Goal: Use online tool/utility: Utilize a website feature to perform a specific function

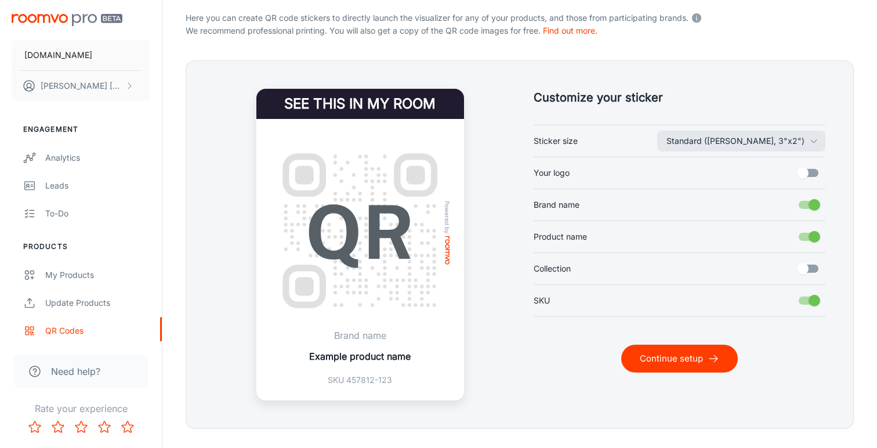
scroll to position [238, 0]
click at [813, 202] on input "Brand name" at bounding box center [814, 205] width 66 height 22
checkbox input "false"
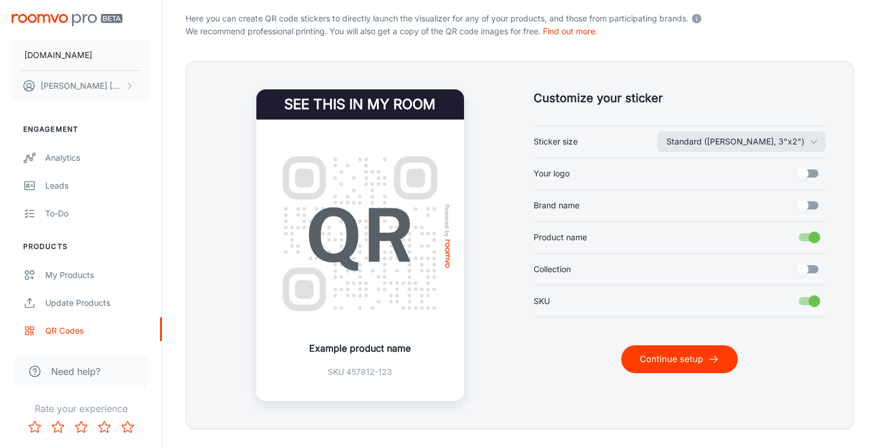
click at [813, 231] on input "Product name" at bounding box center [814, 237] width 66 height 22
checkbox input "false"
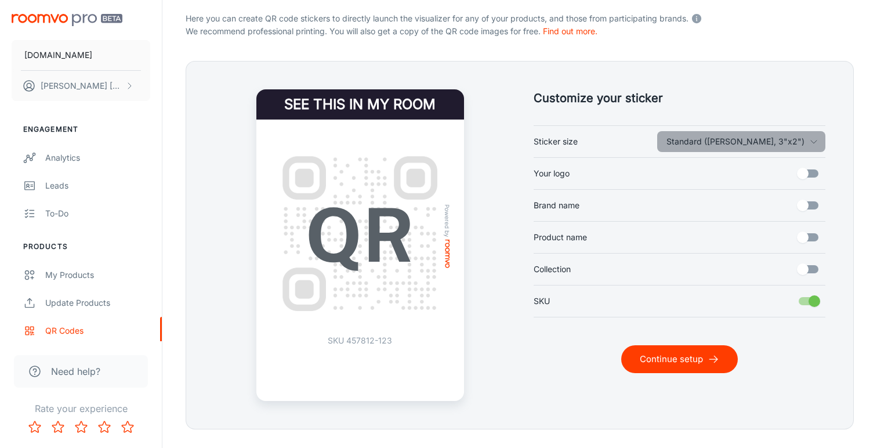
click at [813, 144] on icon "button" at bounding box center [813, 141] width 9 height 9
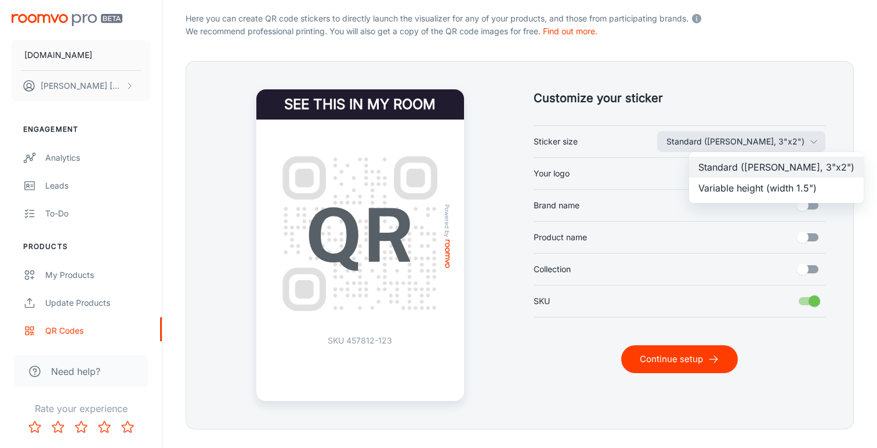
click at [800, 188] on li "Variable height (width 1.5")" at bounding box center [776, 187] width 175 height 21
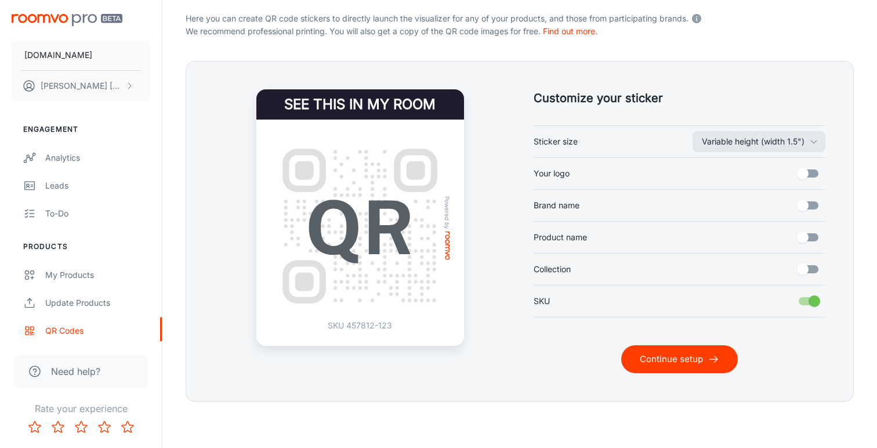
click at [702, 361] on button "Continue setup" at bounding box center [679, 359] width 117 height 28
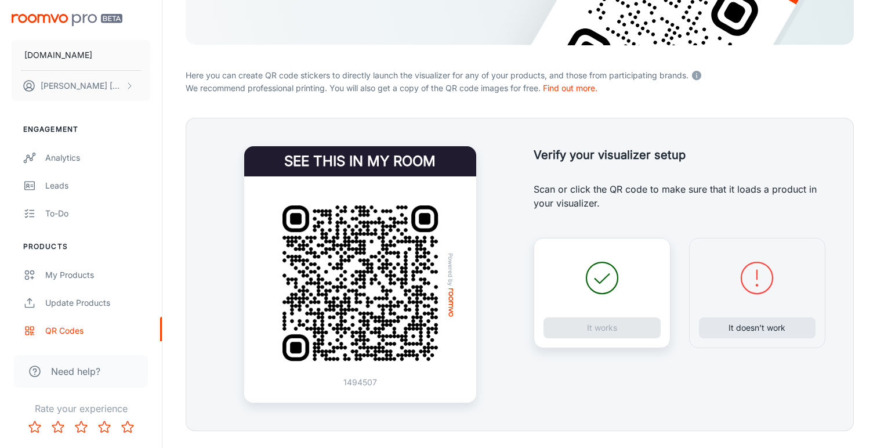
scroll to position [201, 0]
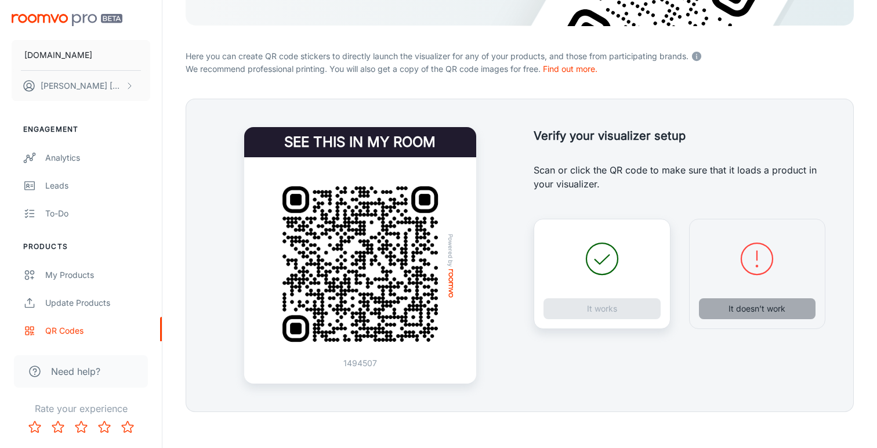
click at [755, 315] on button "It doesn’t work" at bounding box center [757, 308] width 117 height 21
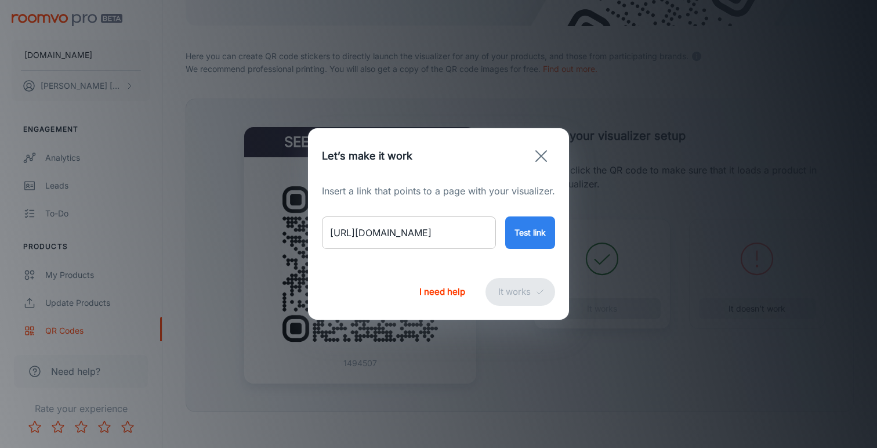
click at [454, 237] on input "[URL][DOMAIN_NAME]" at bounding box center [409, 232] width 174 height 32
paste input "sisal-herringbone-rug-beige-border?variant=48118195257650"
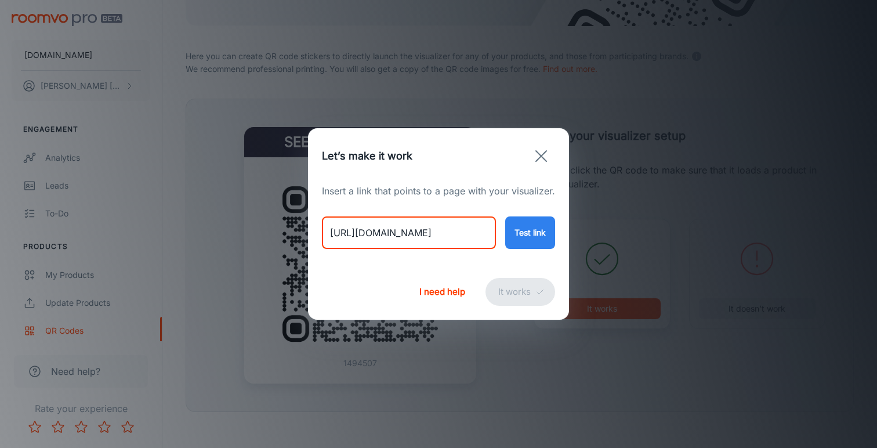
type input "[URL][DOMAIN_NAME]"
click at [515, 240] on button "Test link" at bounding box center [530, 232] width 50 height 32
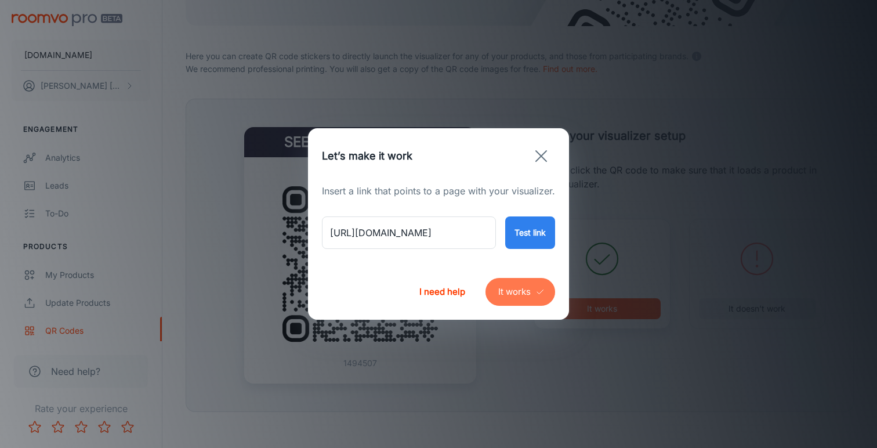
click at [513, 291] on button "It works" at bounding box center [521, 292] width 70 height 28
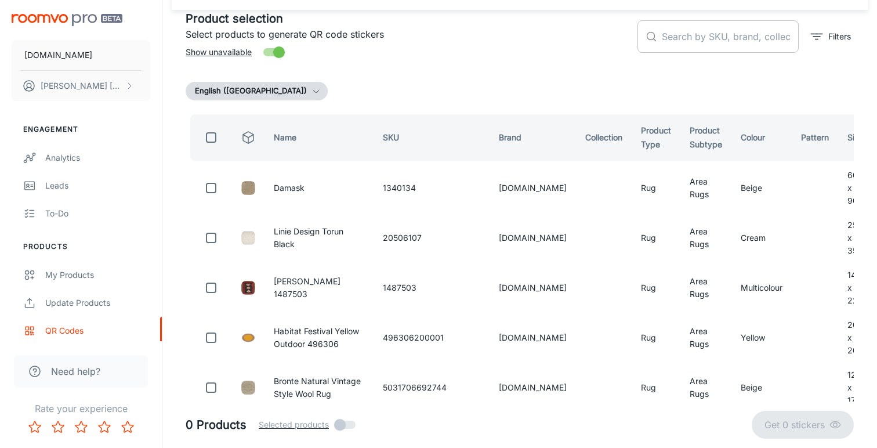
click at [679, 37] on input "text" at bounding box center [730, 36] width 137 height 32
paste input "[CREDIT_CARD_NUMBER]"
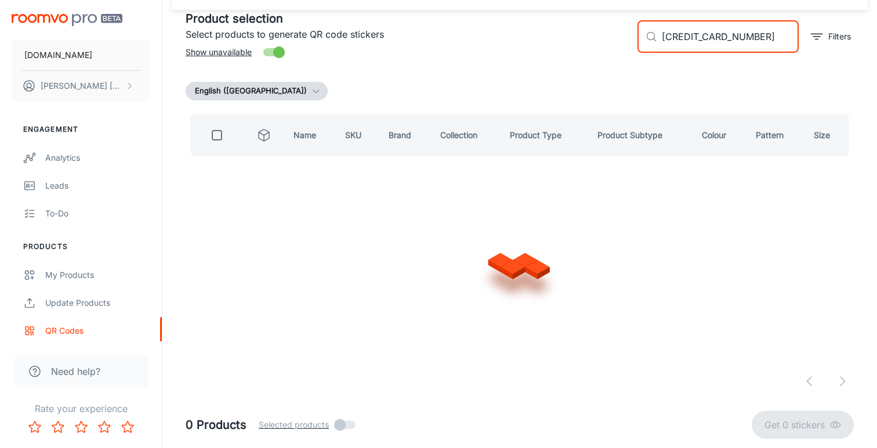
scroll to position [0, 0]
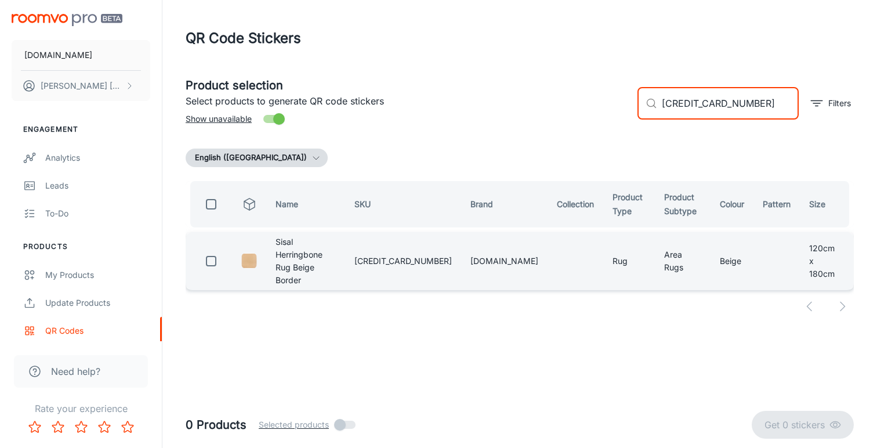
type input "[CREDIT_CARD_NUMBER]"
click at [213, 253] on input "checkbox" at bounding box center [211, 260] width 23 height 23
checkbox input "true"
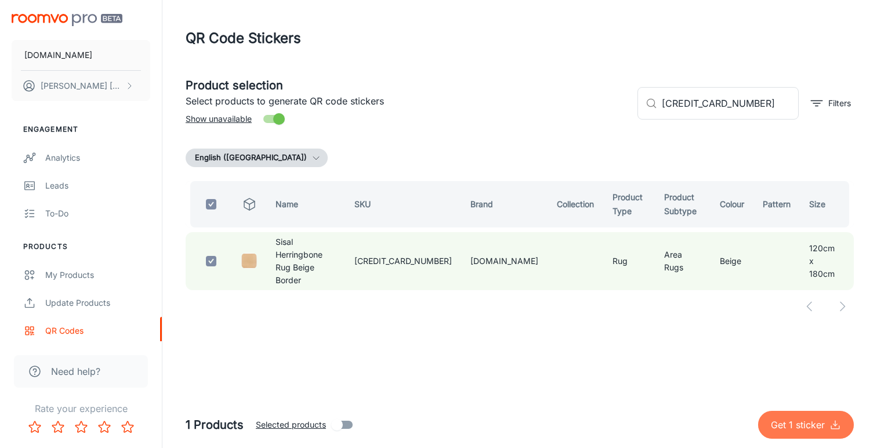
click at [790, 424] on p "Get 1 sticker" at bounding box center [800, 425] width 59 height 14
checkbox input "false"
